Goal: Information Seeking & Learning: Learn about a topic

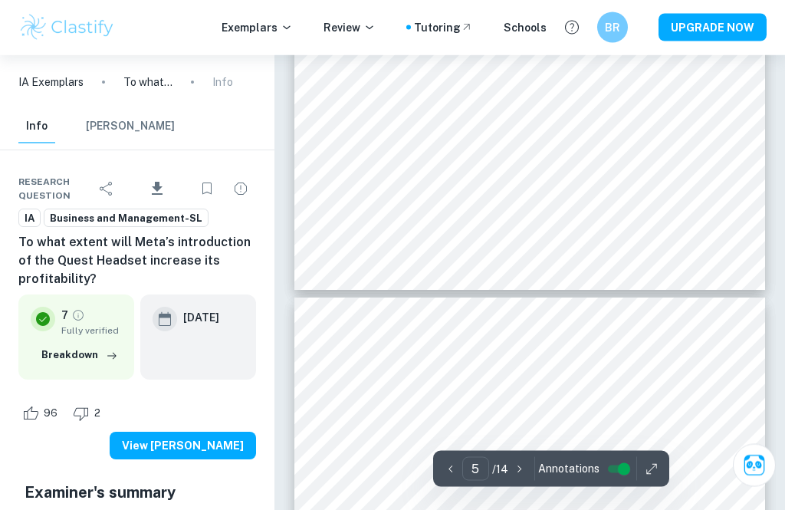
scroll to position [2632, 0]
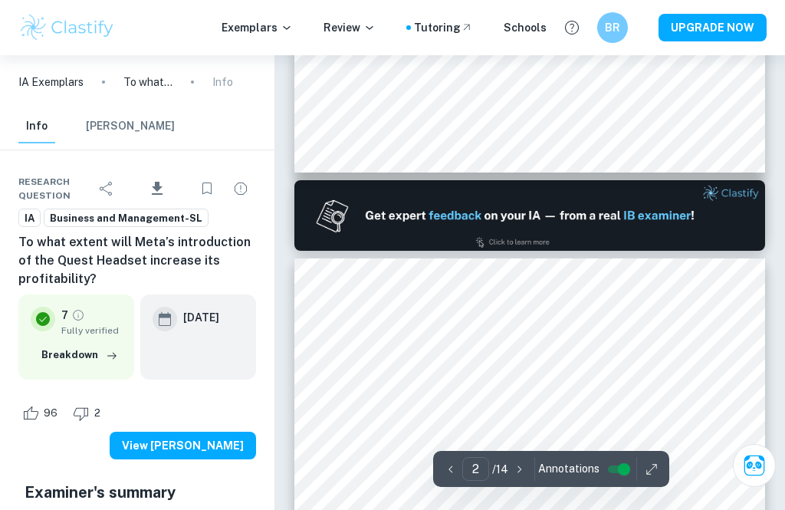
type input "1"
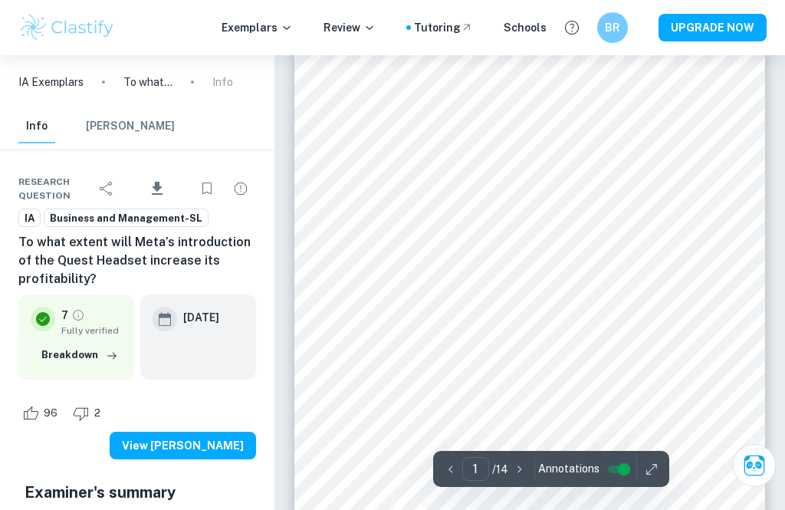
scroll to position [165, 0]
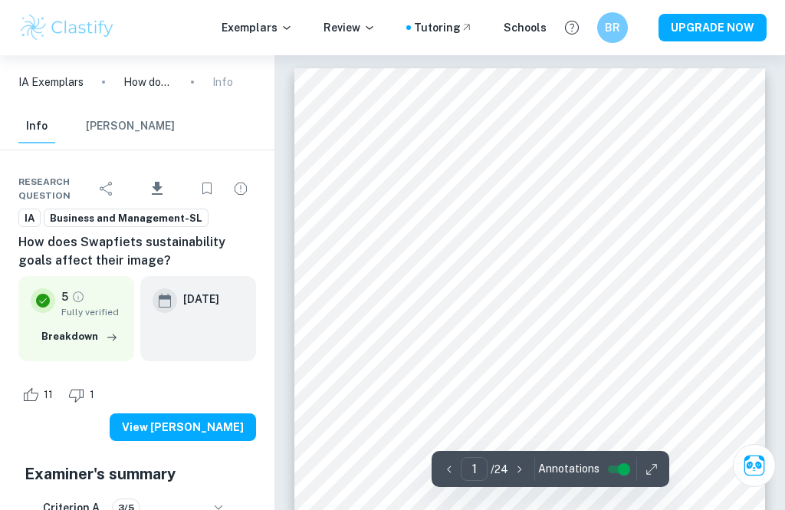
scroll to position [41, 0]
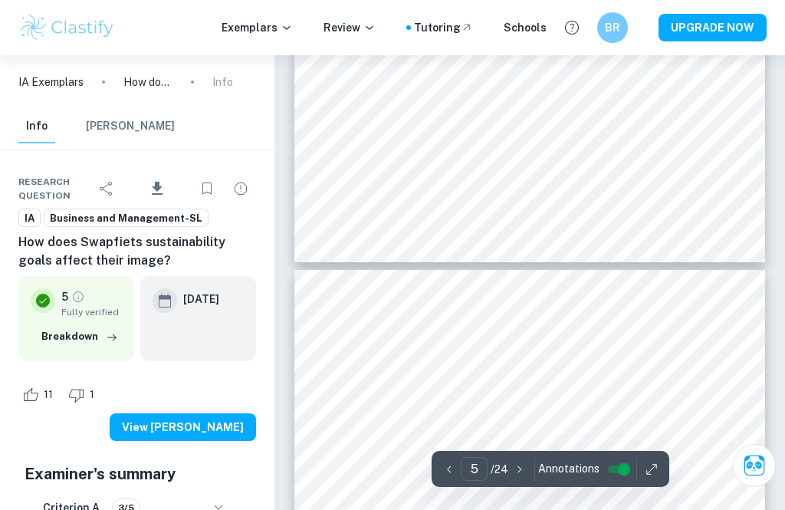
type input "4"
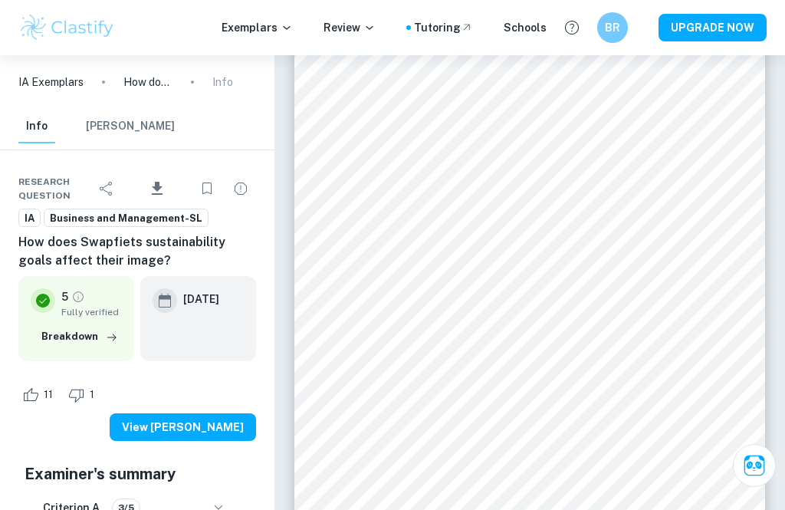
scroll to position [2115, 0]
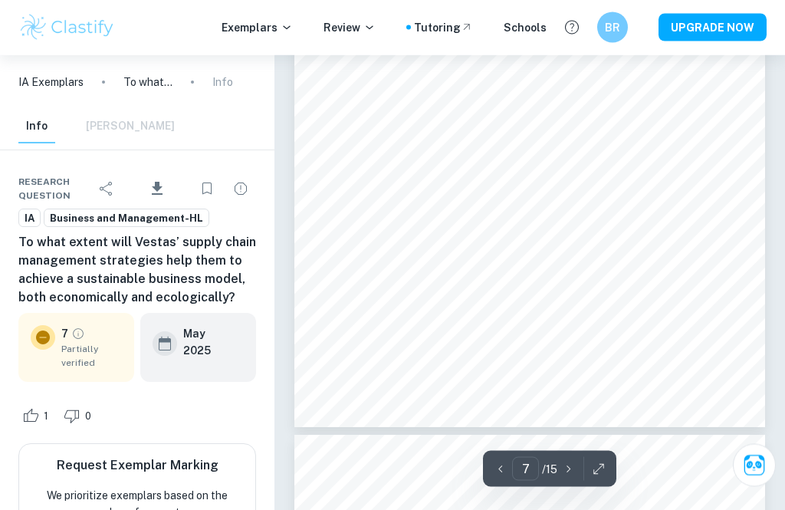
scroll to position [4496, 0]
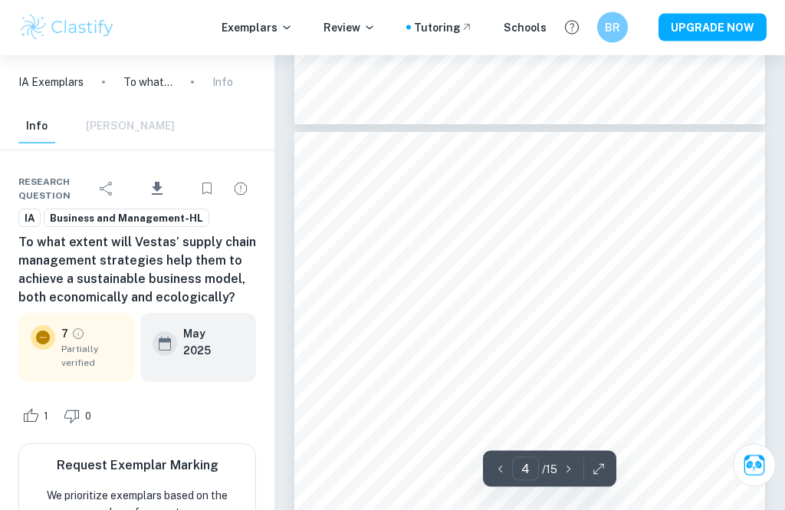
type input "3"
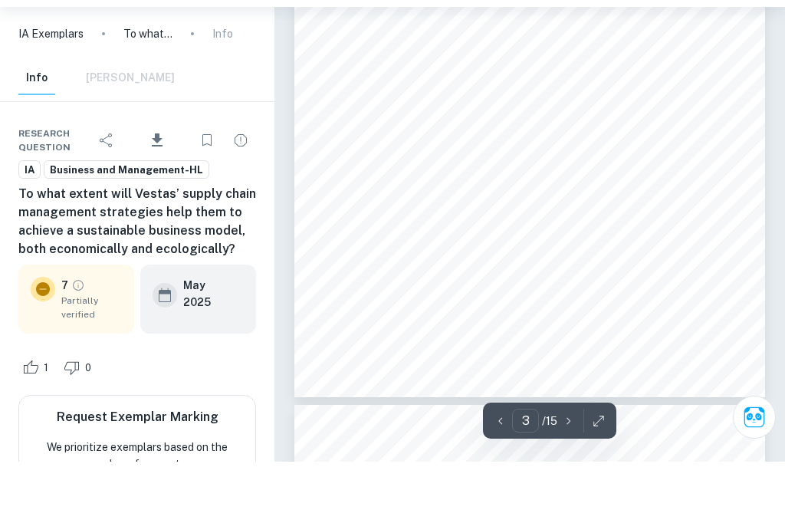
scroll to position [1840, 0]
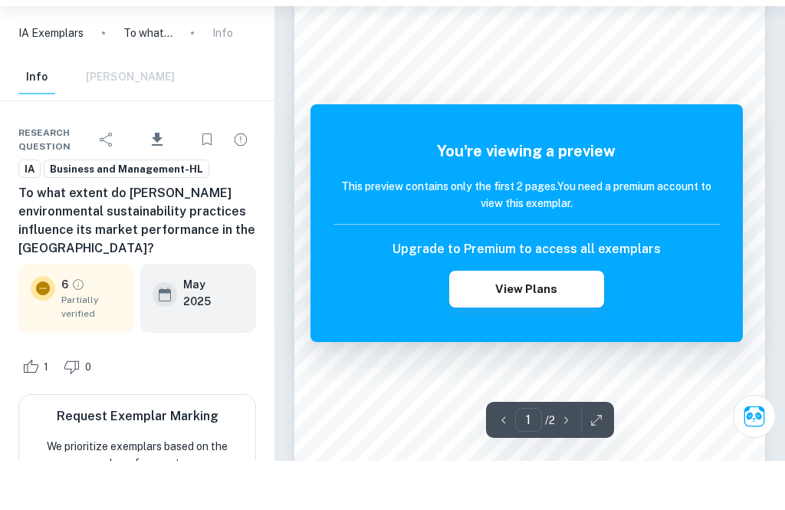
scroll to position [120, 0]
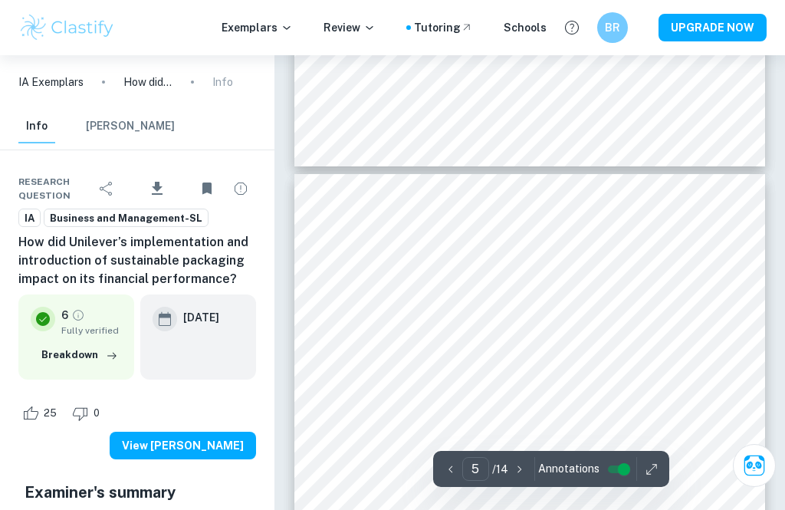
scroll to position [2747, 0]
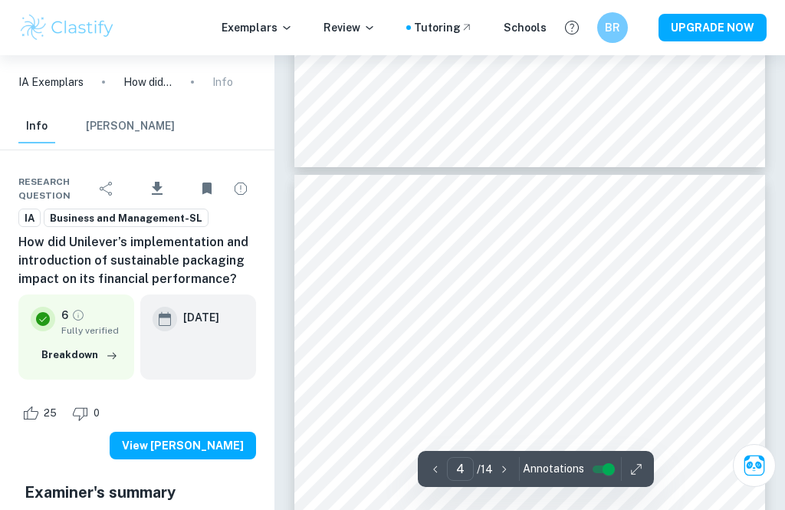
type input "3"
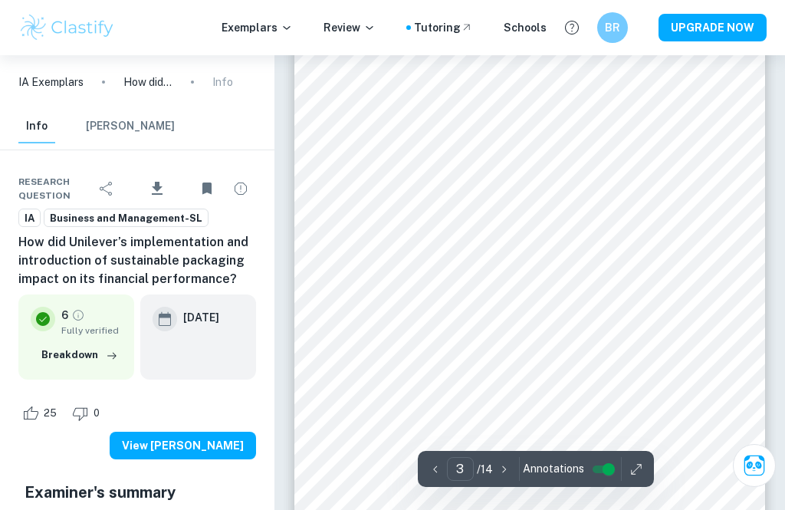
scroll to position [1572, 0]
